Goal: Information Seeking & Learning: Learn about a topic

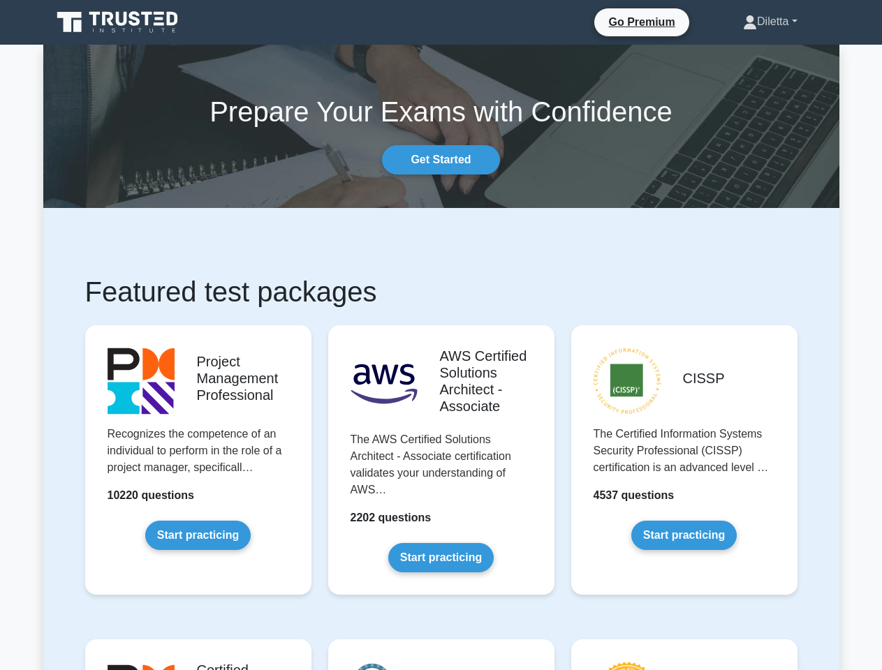
click at [765, 22] on link "Diletta" at bounding box center [770, 22] width 121 height 28
